Goal: Transaction & Acquisition: Purchase product/service

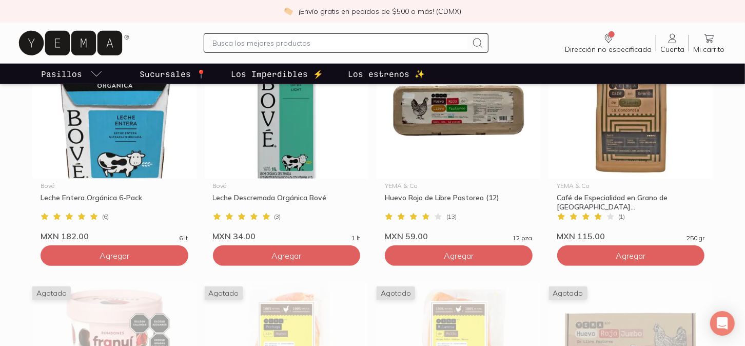
scroll to position [431, 0]
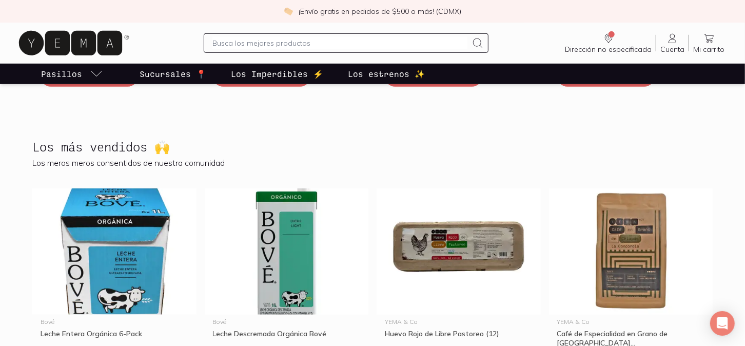
click at [270, 79] on p "Los Imperdibles ⚡️" at bounding box center [277, 74] width 92 height 12
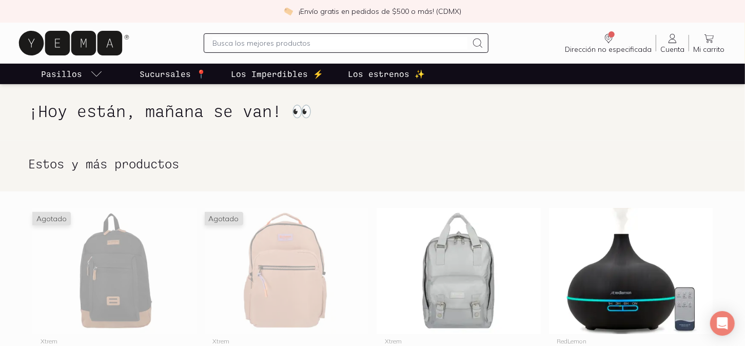
scroll to position [178, 0]
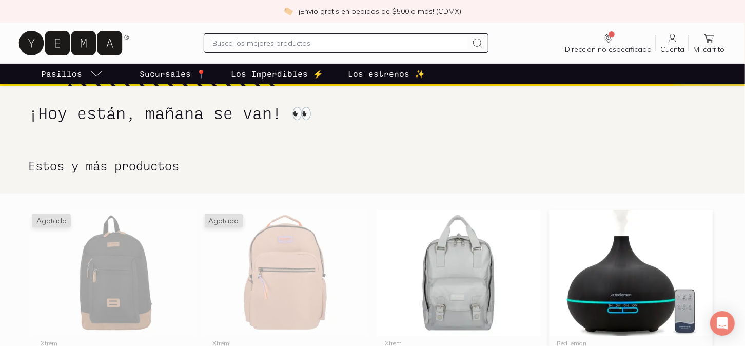
click at [606, 310] on img at bounding box center [631, 273] width 164 height 126
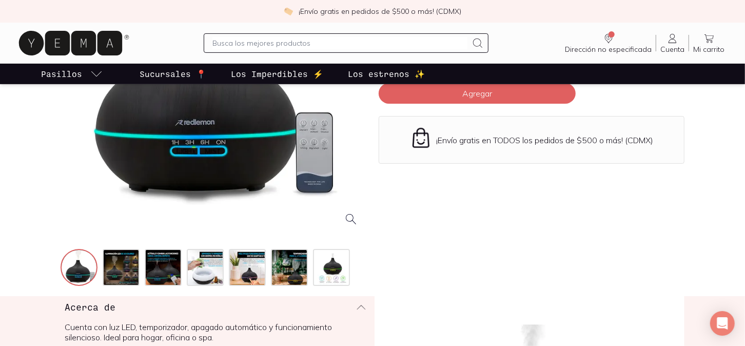
scroll to position [193, 0]
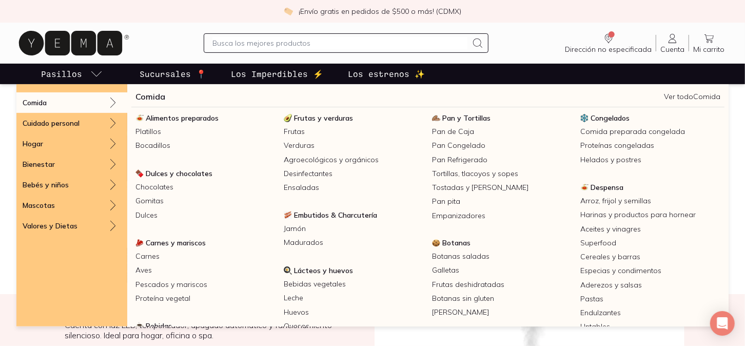
click at [83, 107] on div "Comida" at bounding box center [71, 102] width 111 height 21
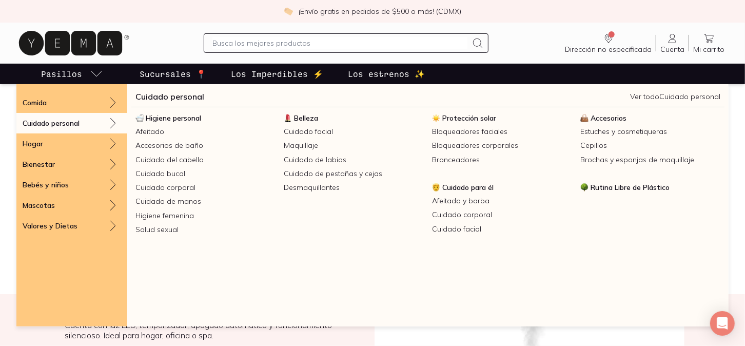
scroll to position [894, 0]
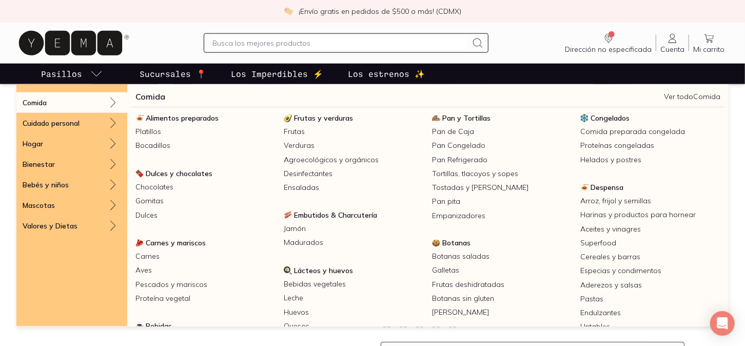
click at [80, 96] on div "Comida" at bounding box center [71, 102] width 111 height 21
click at [96, 101] on div "Comida" at bounding box center [71, 102] width 111 height 21
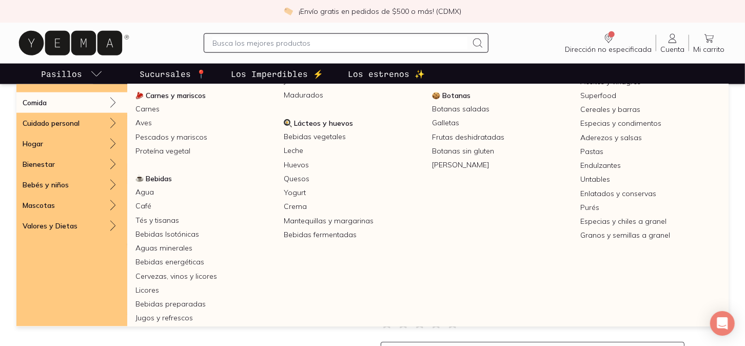
scroll to position [159, 0]
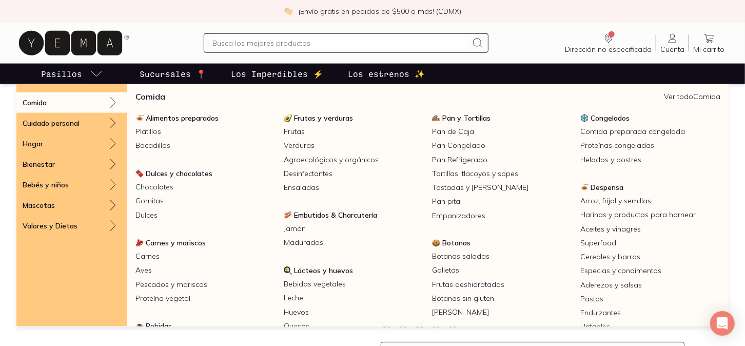
click at [87, 69] on link "Pasillos" at bounding box center [72, 74] width 66 height 21
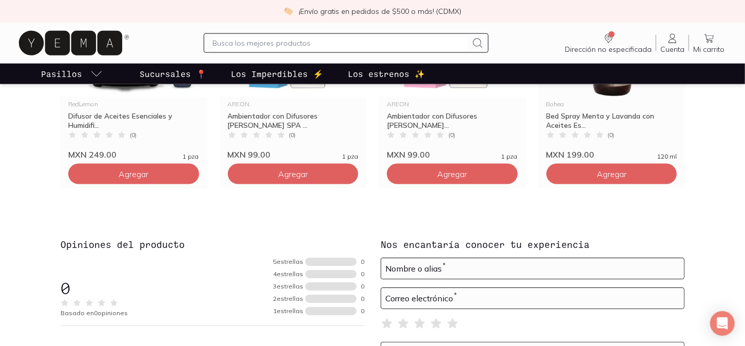
click at [83, 69] on link "Pasillos" at bounding box center [72, 74] width 66 height 21
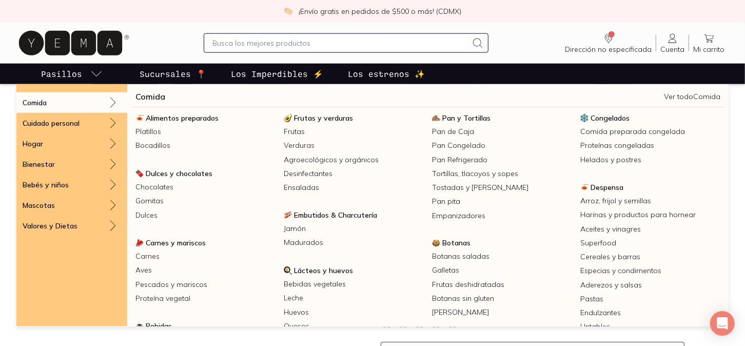
click at [47, 106] on p "Comida" at bounding box center [35, 102] width 24 height 9
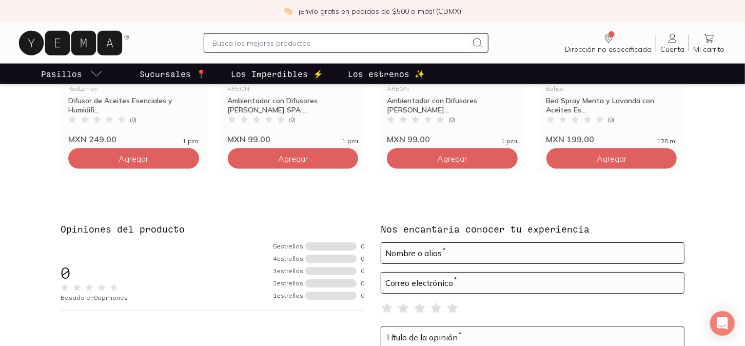
scroll to position [826, 0]
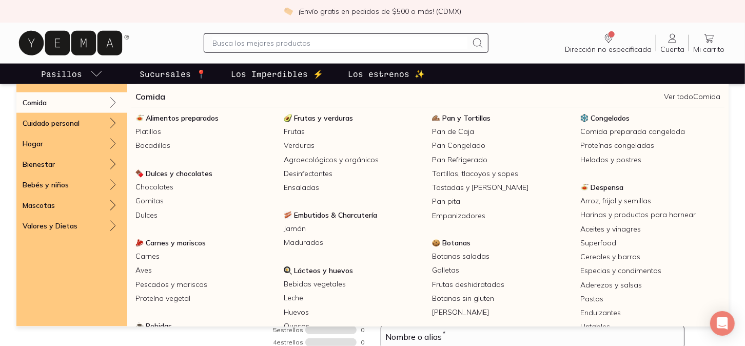
click at [66, 107] on div "Comida" at bounding box center [71, 102] width 111 height 21
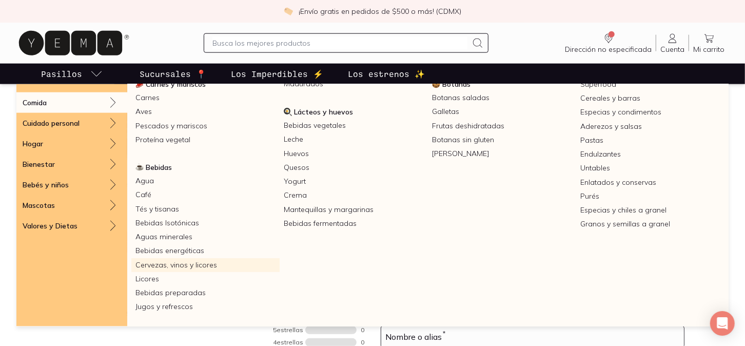
click at [188, 267] on link "Cervezas, vinos y licores" at bounding box center [205, 265] width 148 height 14
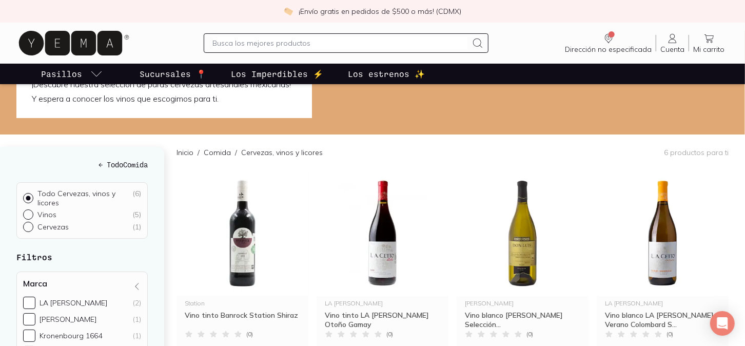
scroll to position [48, 0]
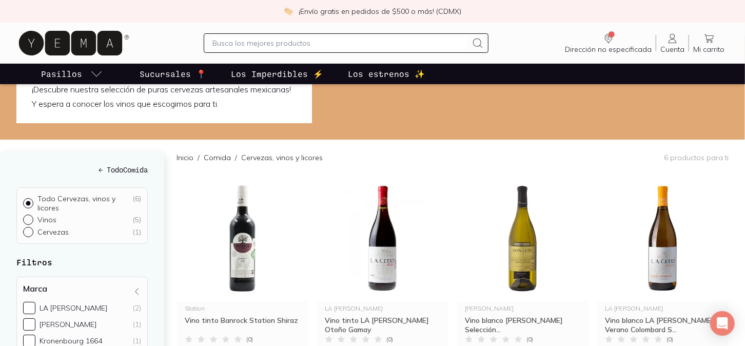
click at [61, 229] on p "Cervezas" at bounding box center [52, 231] width 31 height 9
click at [31, 229] on input "Cervezas ( 1 )" at bounding box center [27, 231] width 8 height 8
radio input "true"
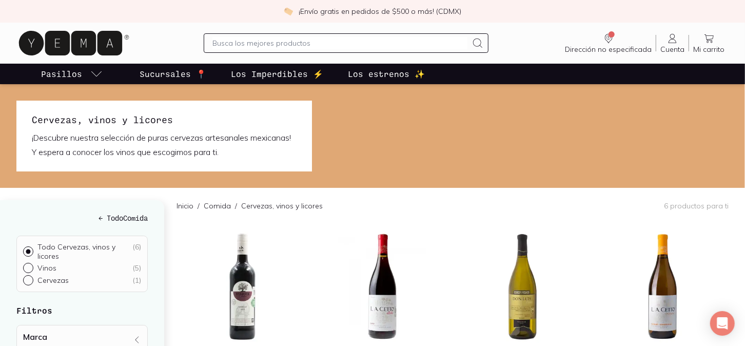
click at [30, 280] on input "Cervezas ( 1 )" at bounding box center [27, 279] width 8 height 8
radio input "true"
click at [27, 280] on input "Cervezas ( 1 )" at bounding box center [27, 279] width 8 height 8
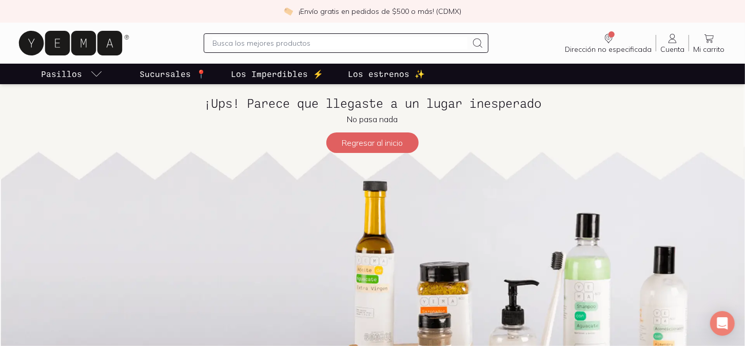
click at [27, 280] on img at bounding box center [372, 239] width 745 height 311
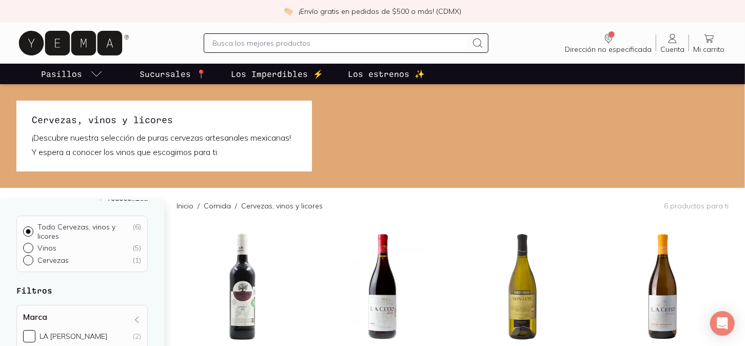
click at [250, 75] on p "Los Imperdibles ⚡️" at bounding box center [277, 74] width 92 height 12
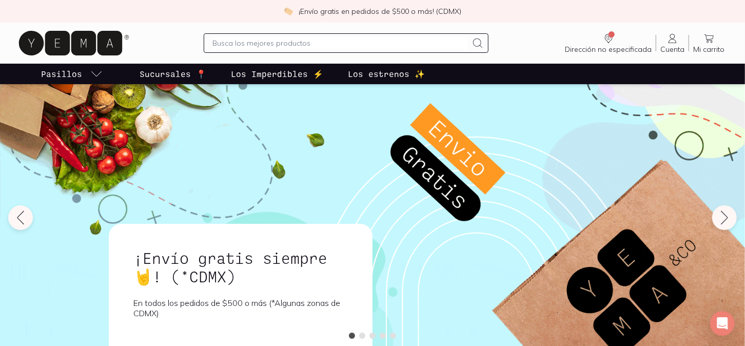
click at [391, 75] on p "Los estrenos ✨" at bounding box center [386, 74] width 77 height 12
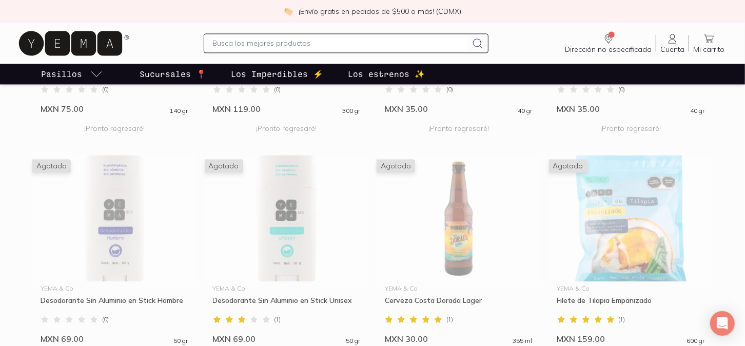
scroll to position [1317, 0]
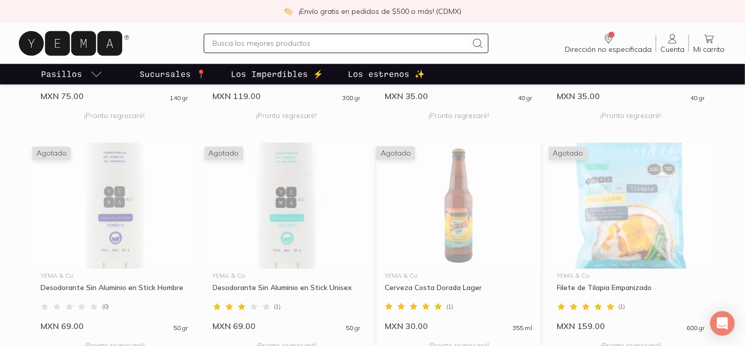
click at [463, 254] on img at bounding box center [459, 205] width 164 height 126
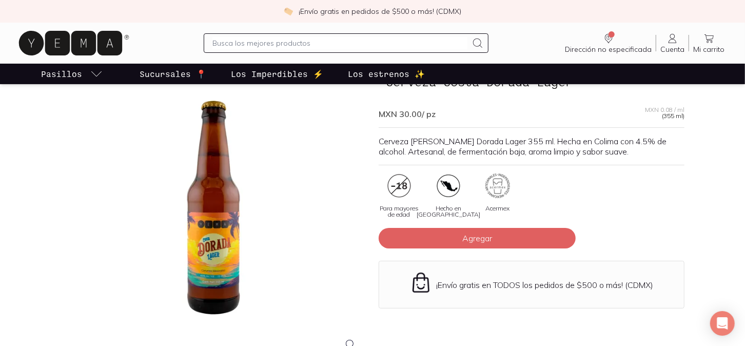
scroll to position [68, 0]
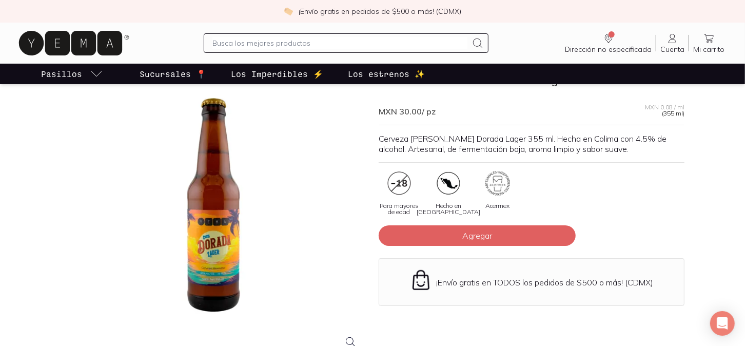
click at [410, 148] on p "Cerveza [PERSON_NAME] Dorada Lager 355 ml. Hecha en Colima con 4.5% de alcohol.…" at bounding box center [532, 143] width 306 height 21
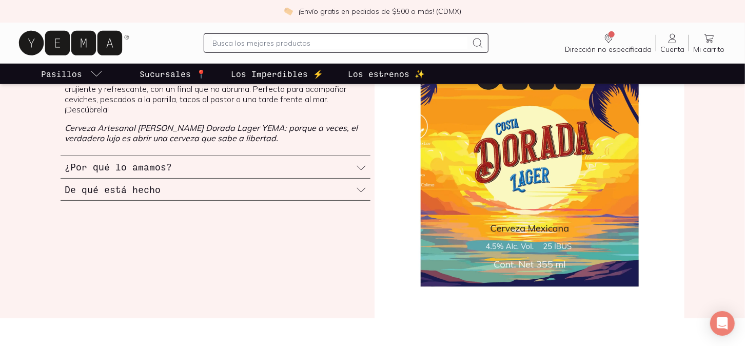
scroll to position [487, 0]
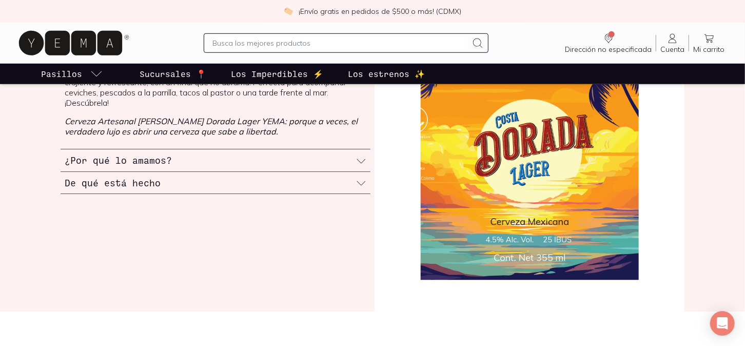
click at [135, 157] on div "¿Por qué lo amamos?" at bounding box center [216, 160] width 310 height 22
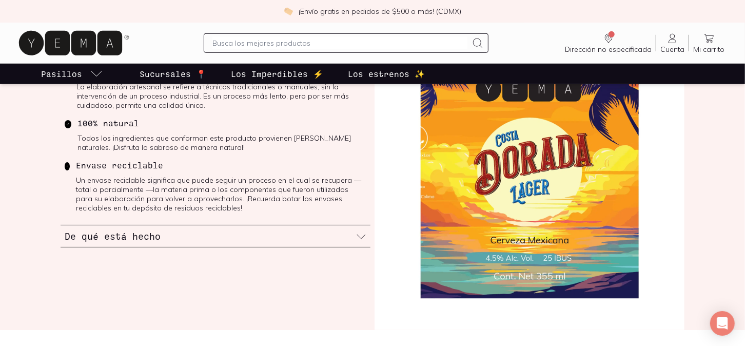
scroll to position [477, 0]
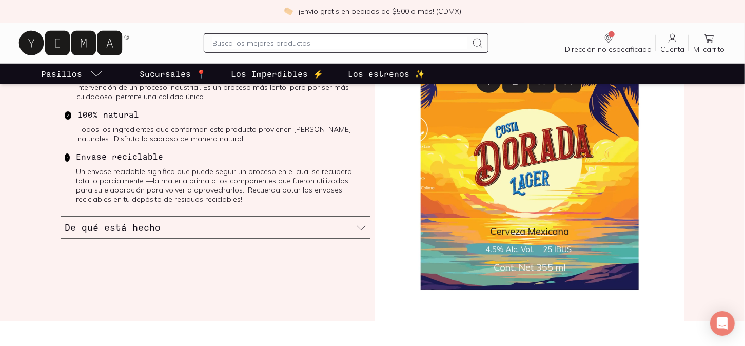
click at [117, 228] on h3 "De qué está hecho" at bounding box center [113, 227] width 96 height 13
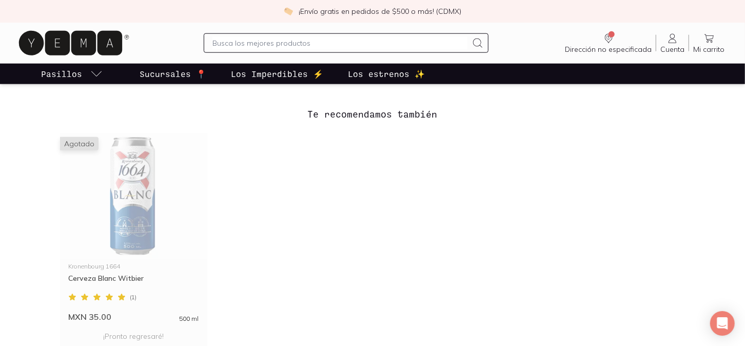
scroll to position [735, 0]
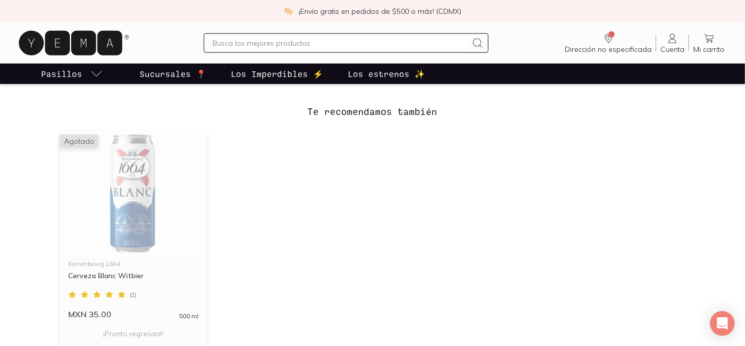
click at [105, 213] on img at bounding box center [133, 193] width 147 height 126
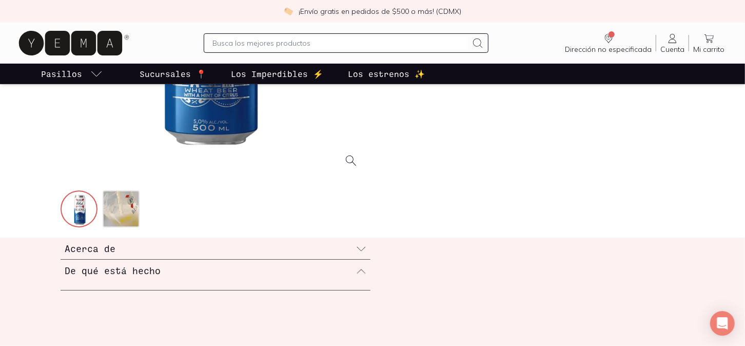
scroll to position [261, 0]
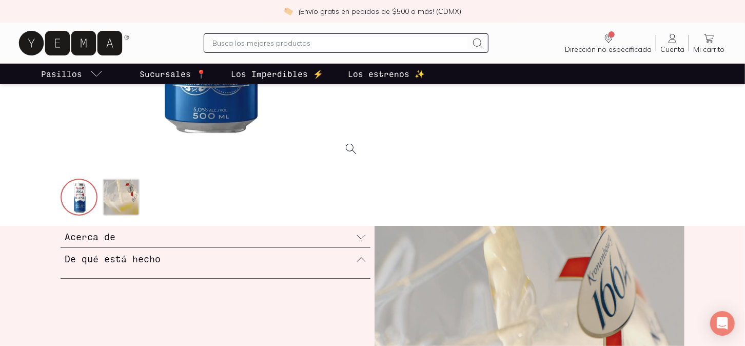
click at [105, 241] on h3 "Acerca de" at bounding box center [90, 236] width 51 height 13
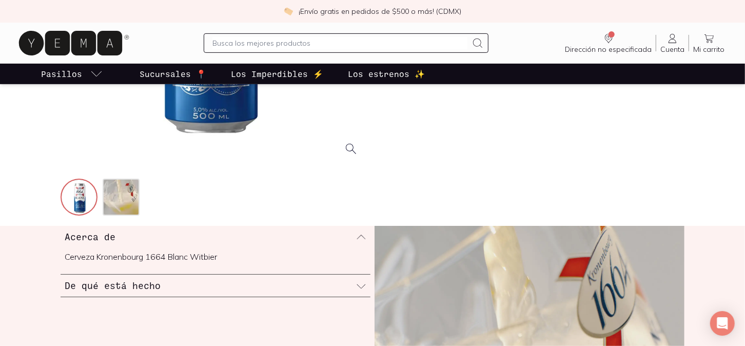
click at [130, 285] on h3 "De qué está hecho" at bounding box center [113, 285] width 96 height 13
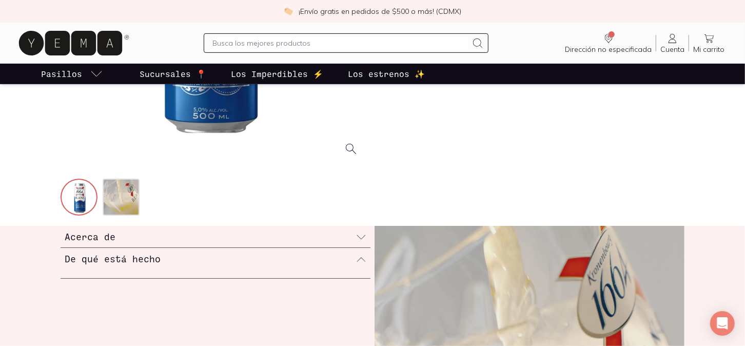
click at [146, 253] on h3 "De qué está hecho" at bounding box center [113, 258] width 96 height 13
click at [365, 264] on icon at bounding box center [361, 259] width 10 height 10
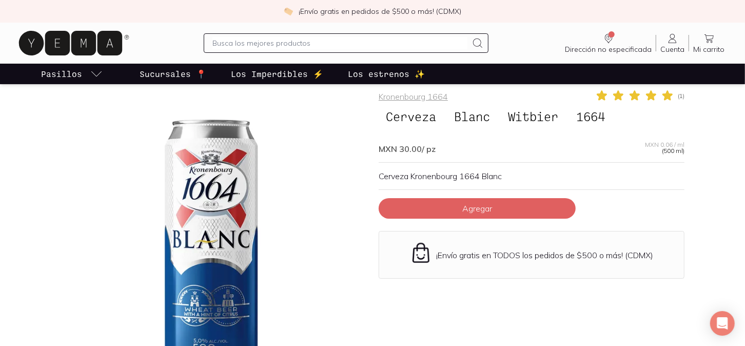
scroll to position [14, 0]
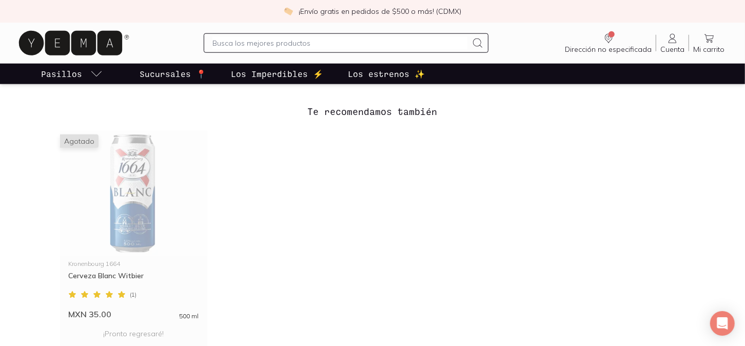
scroll to position [34, 0]
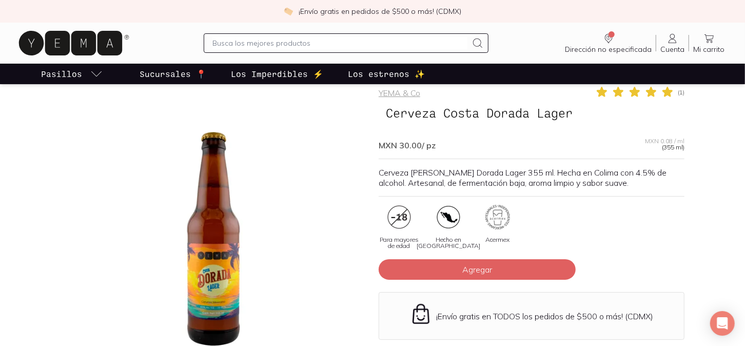
click at [236, 276] on div at bounding box center [214, 239] width 306 height 306
